Goal: Transaction & Acquisition: Book appointment/travel/reservation

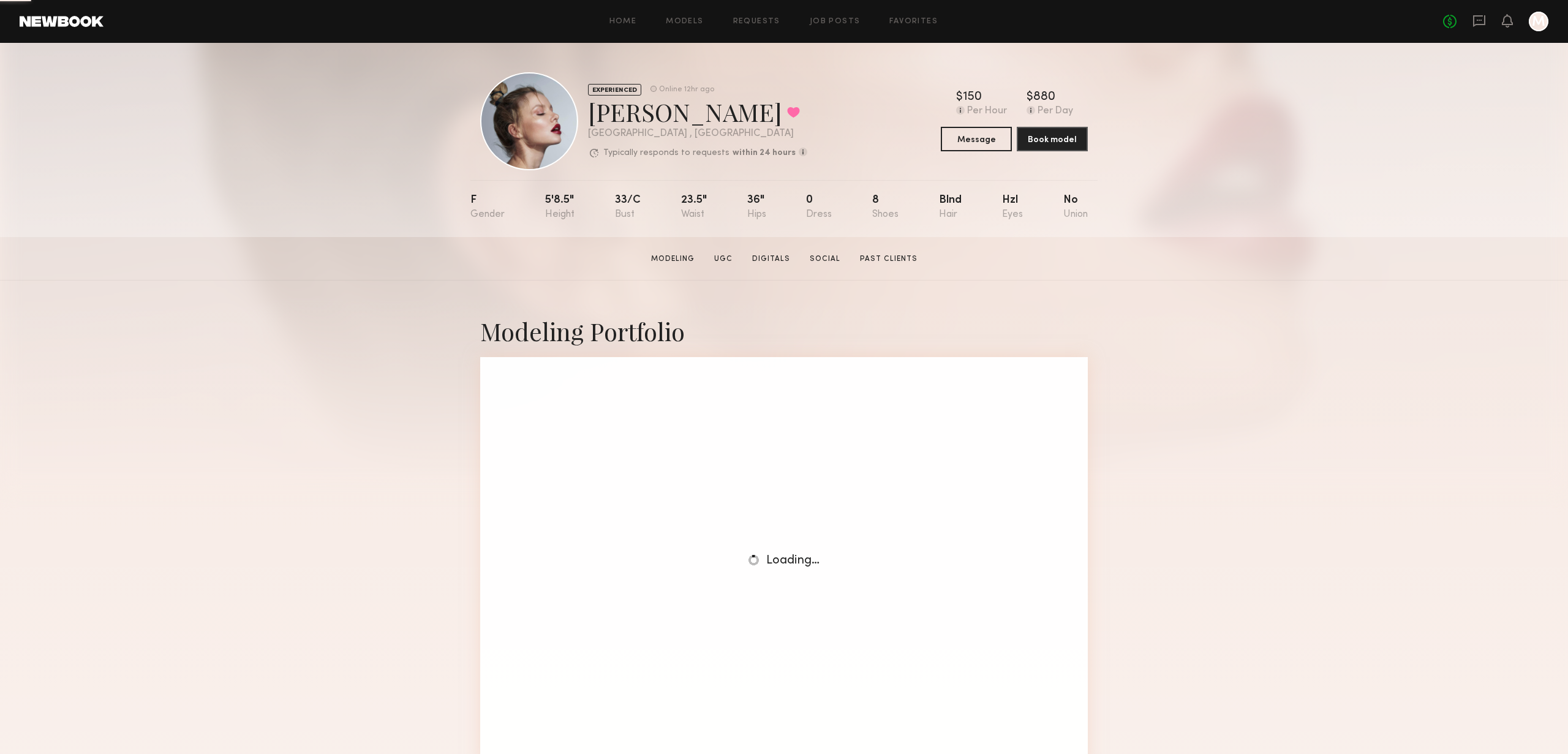
click at [22, 18] on link at bounding box center [62, 21] width 84 height 11
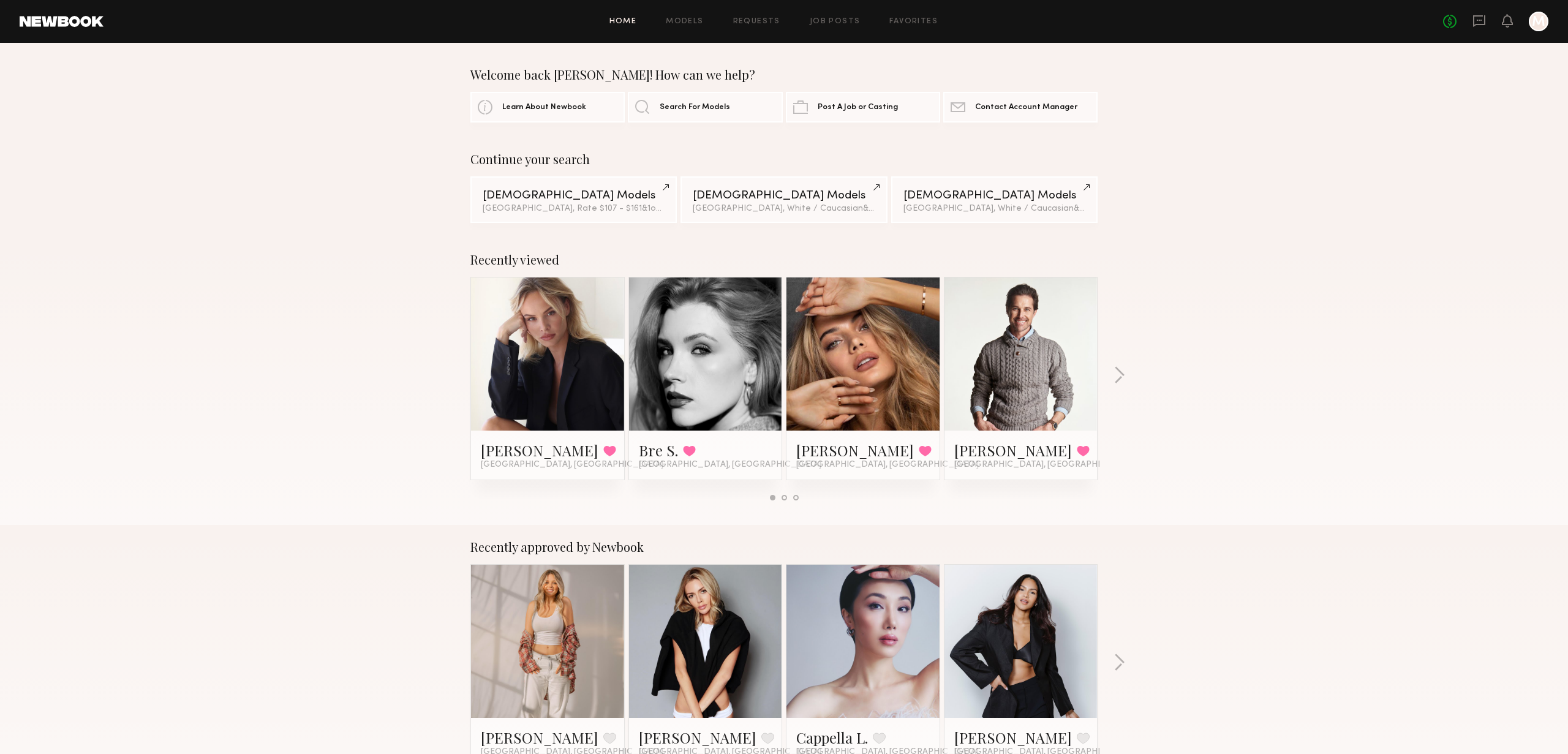
click at [709, 83] on section "Welcome back Marius! How can we help? Learn About Newbook Search For Models Pos…" at bounding box center [784, 95] width 627 height 55
click at [715, 106] on span "Search For Models" at bounding box center [695, 107] width 71 height 8
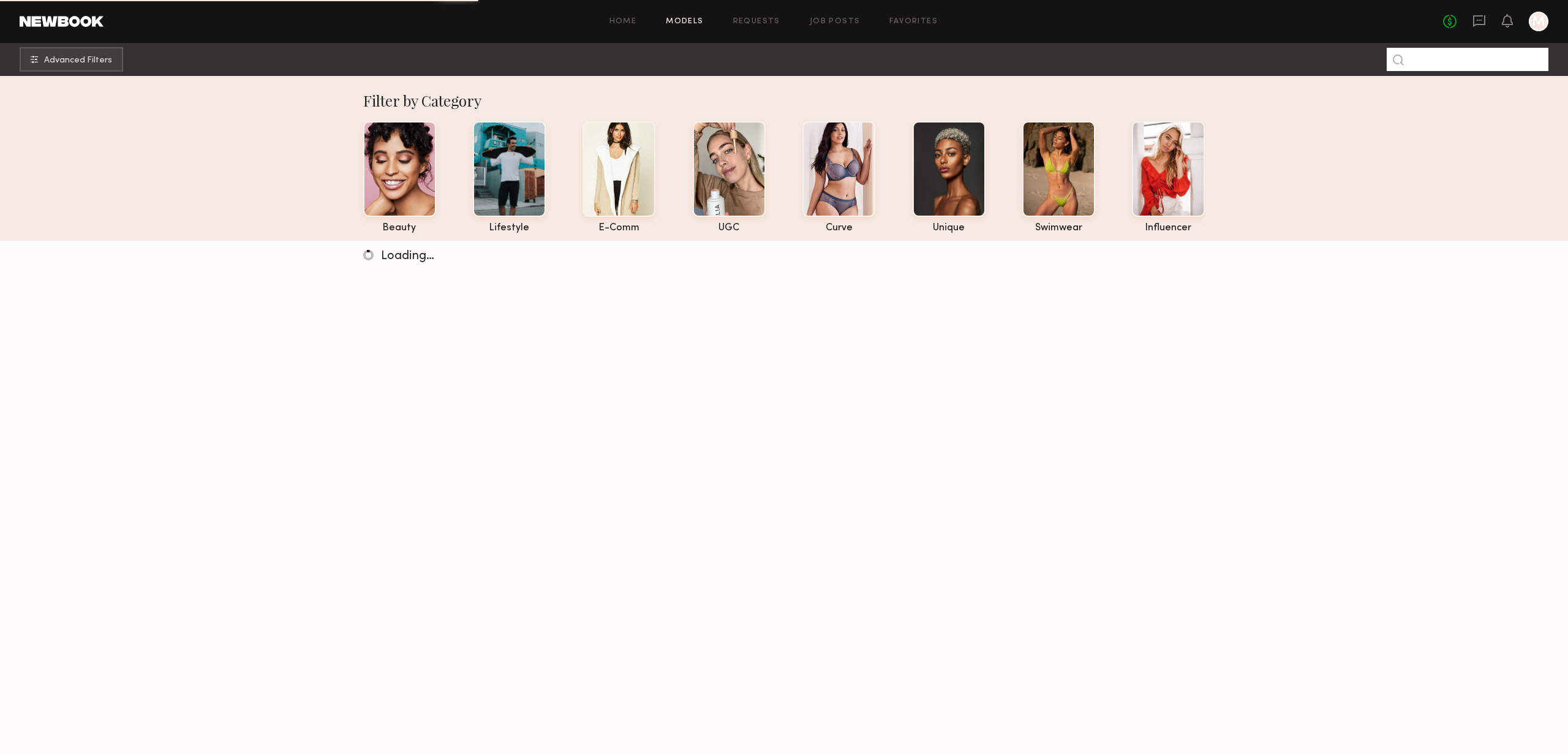
click at [1499, 48] on input at bounding box center [1467, 59] width 162 height 24
type input "*******"
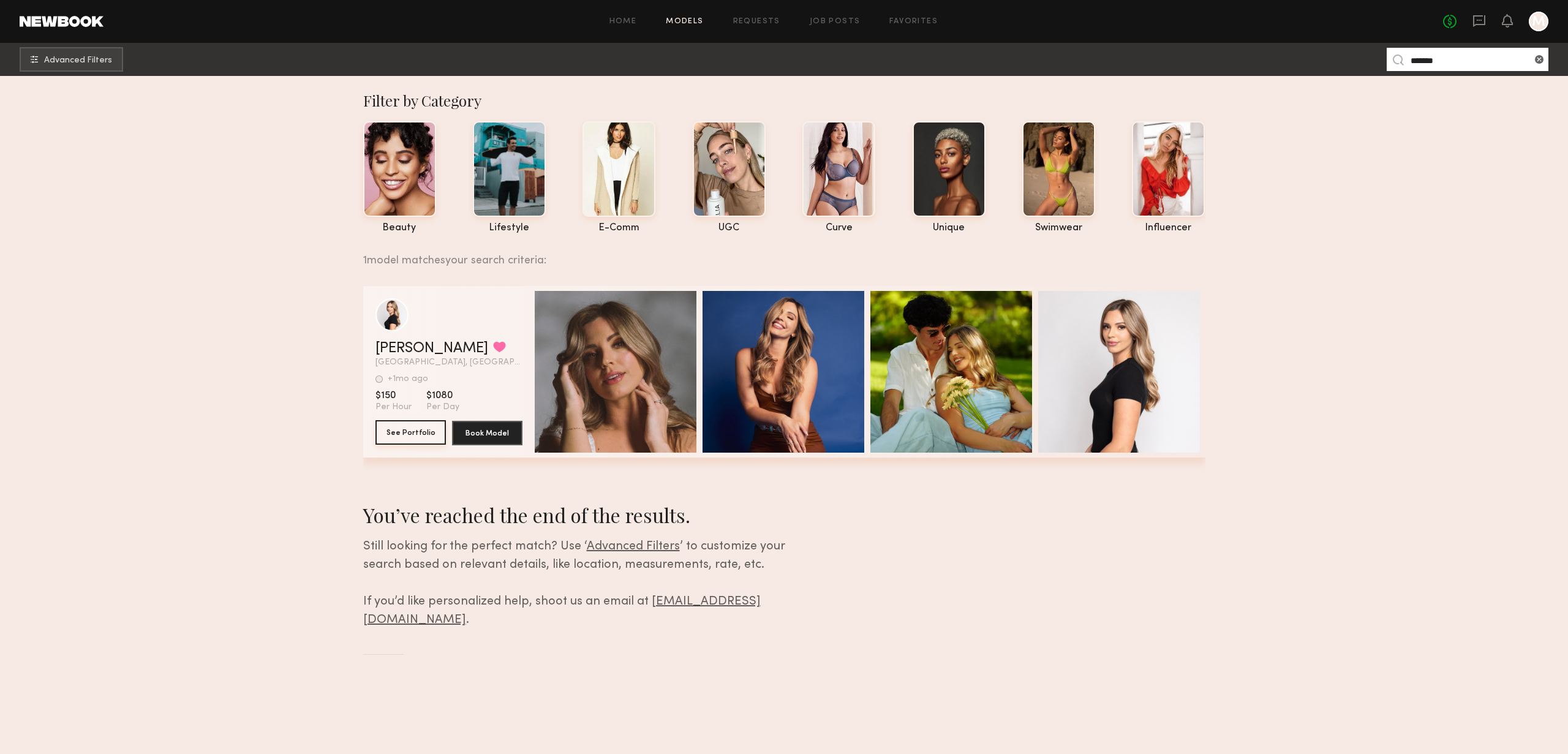
click at [412, 431] on button "See Portfolio" at bounding box center [410, 432] width 71 height 24
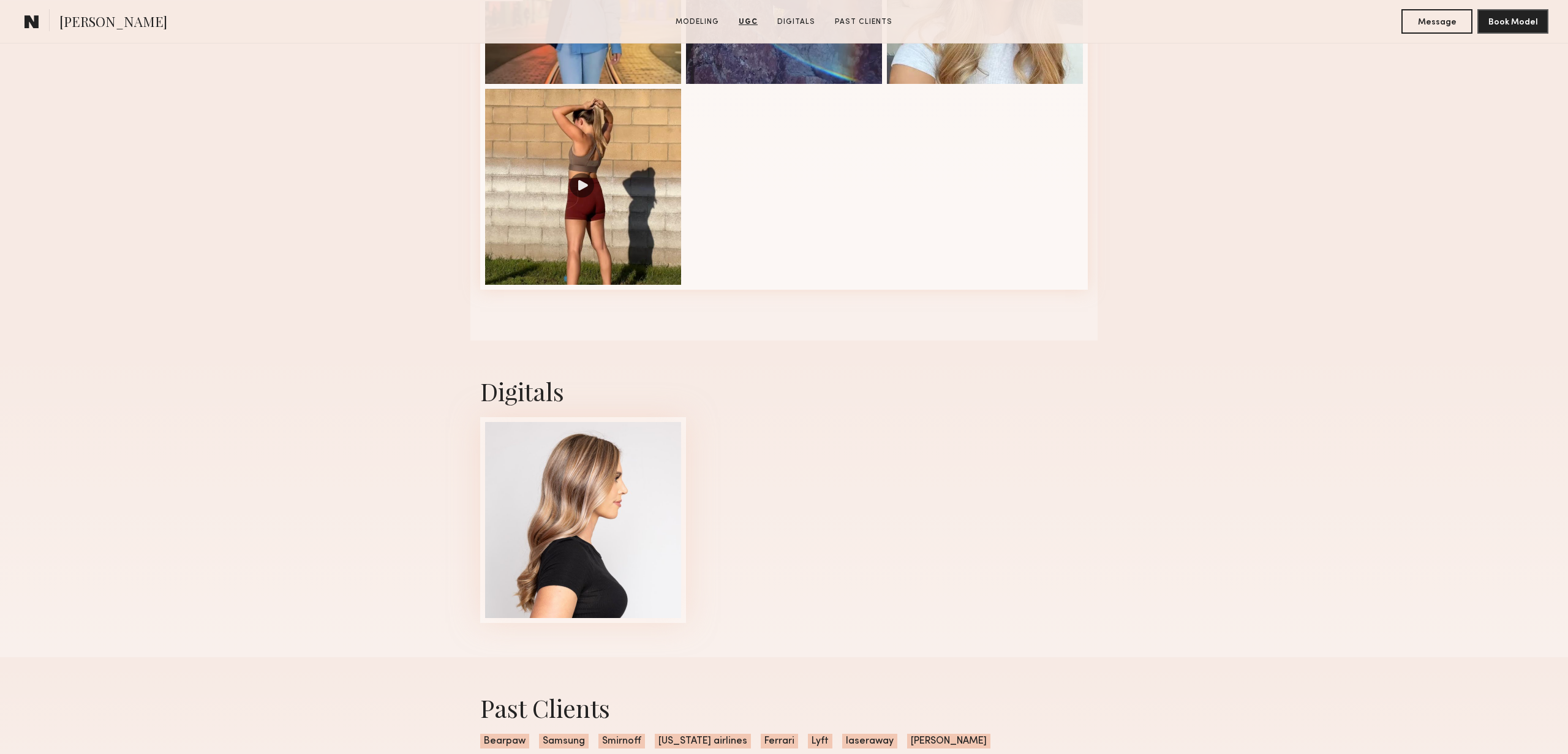
scroll to position [1819, 0]
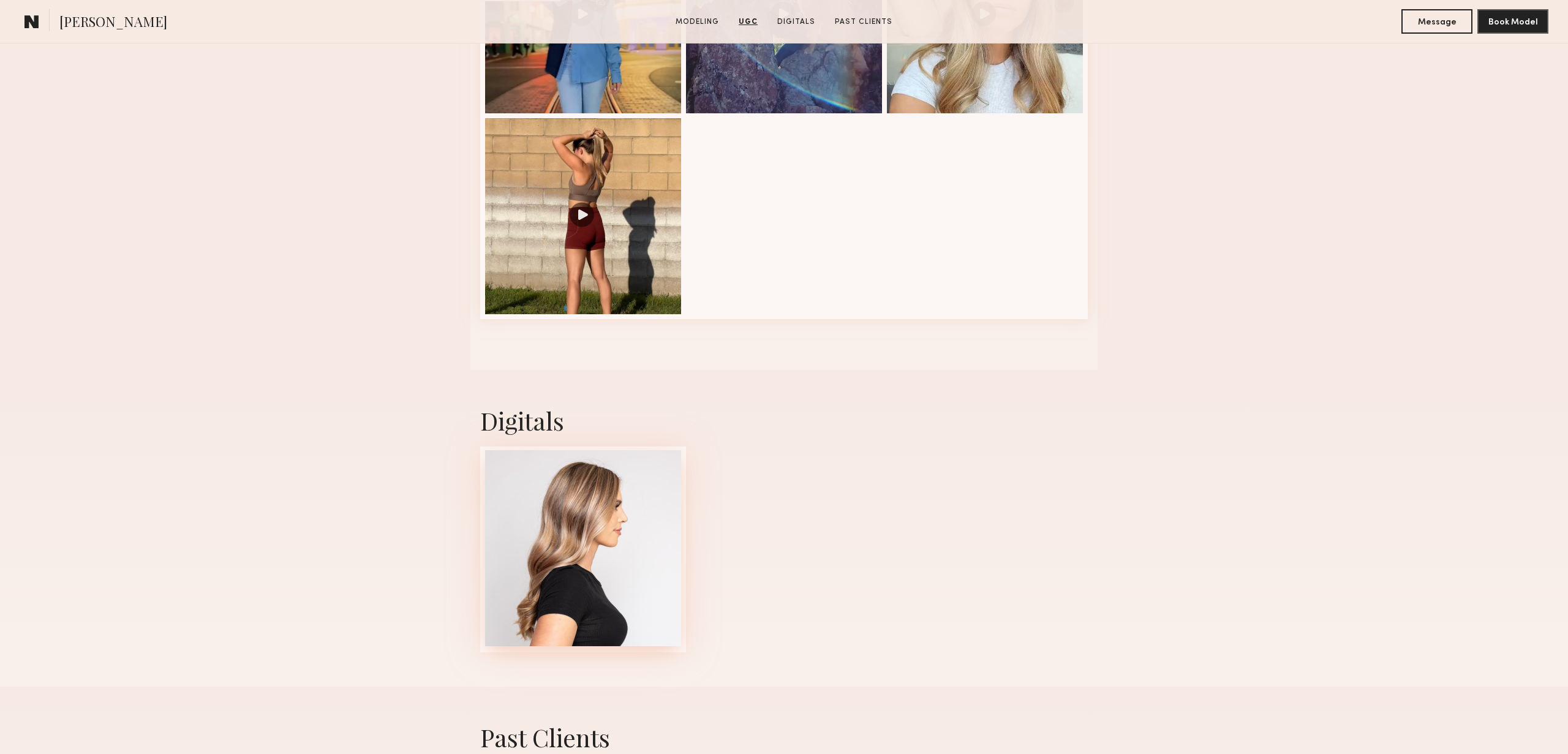
click at [585, 522] on div at bounding box center [583, 548] width 196 height 196
